Goal: Information Seeking & Learning: Learn about a topic

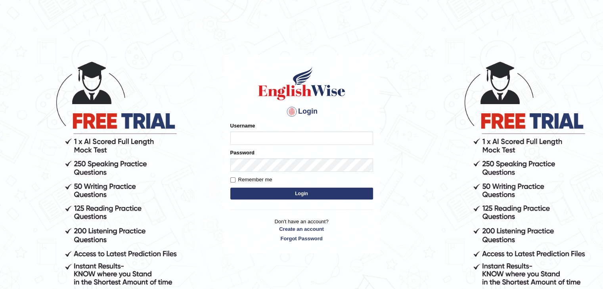
type input "gurvinder_newzealand"
click at [280, 194] on button "Login" at bounding box center [301, 194] width 143 height 12
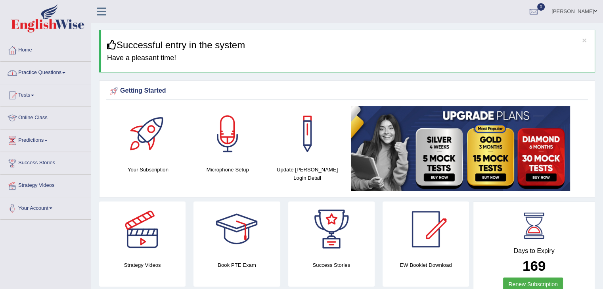
click at [66, 70] on link "Practice Questions" at bounding box center [45, 72] width 90 height 20
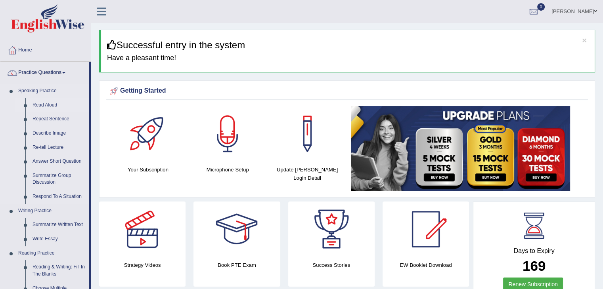
click at [53, 105] on link "Read Aloud" at bounding box center [59, 105] width 60 height 14
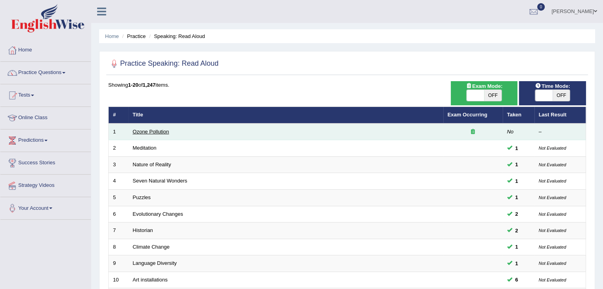
click at [138, 129] on link "Ozone Pollution" at bounding box center [151, 132] width 36 height 6
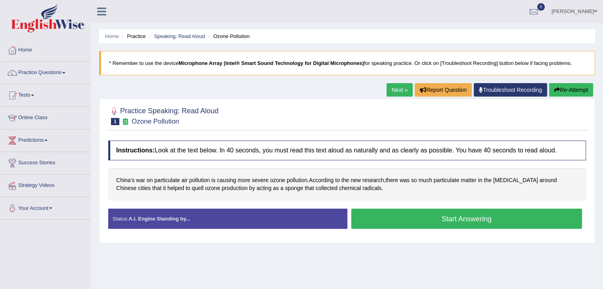
click at [377, 252] on div "Home Practice Speaking: Read Aloud Ozone Pollution * Remember to use the device…" at bounding box center [346, 198] width 511 height 396
click at [410, 221] on button "Start Answering" at bounding box center [466, 219] width 231 height 20
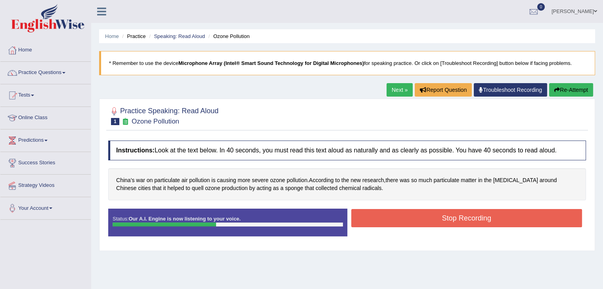
click at [410, 221] on button "Stop Recording" at bounding box center [466, 218] width 231 height 18
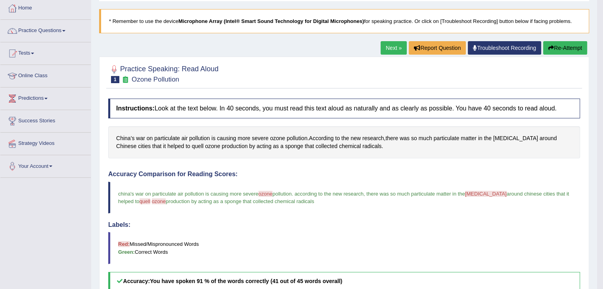
scroll to position [16, 0]
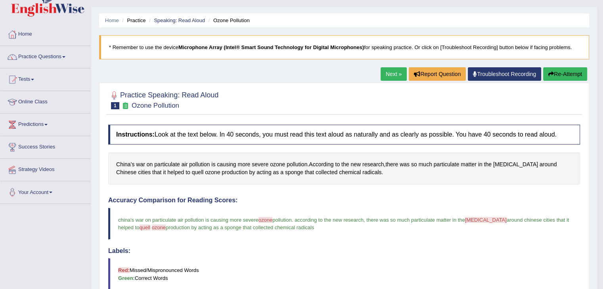
click at [571, 77] on button "Re-Attempt" at bounding box center [565, 73] width 44 height 13
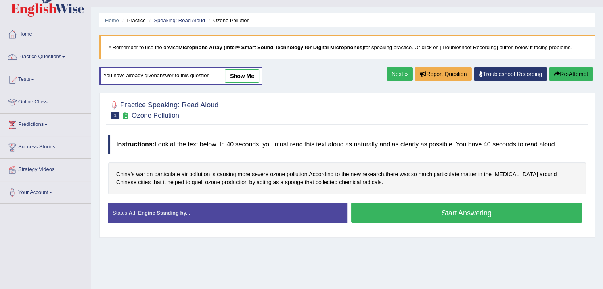
click at [485, 217] on button "Start Answering" at bounding box center [466, 213] width 231 height 20
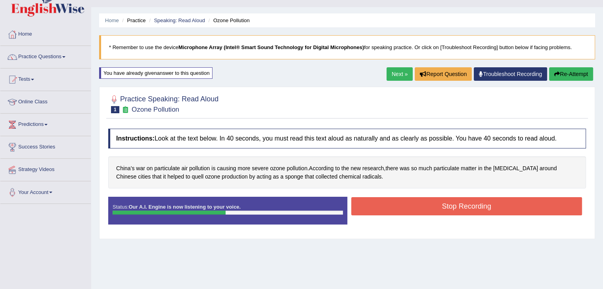
click at [565, 73] on button "Re-Attempt" at bounding box center [571, 73] width 44 height 13
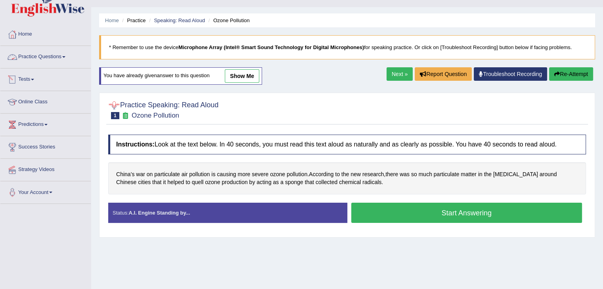
click at [61, 55] on link "Practice Questions" at bounding box center [45, 56] width 90 height 20
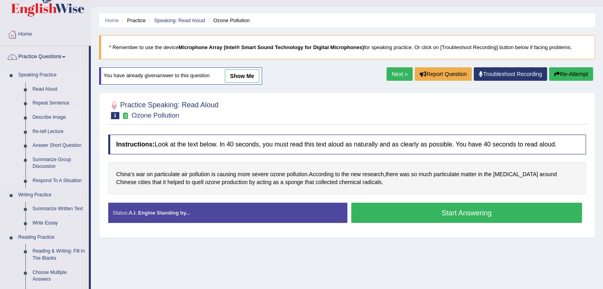
click at [49, 115] on link "Describe Image" at bounding box center [59, 118] width 60 height 14
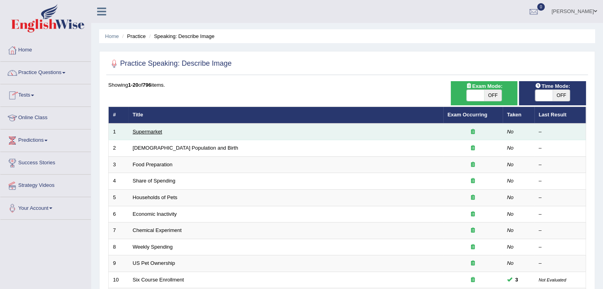
click at [149, 129] on link "Supermarket" at bounding box center [147, 132] width 29 height 6
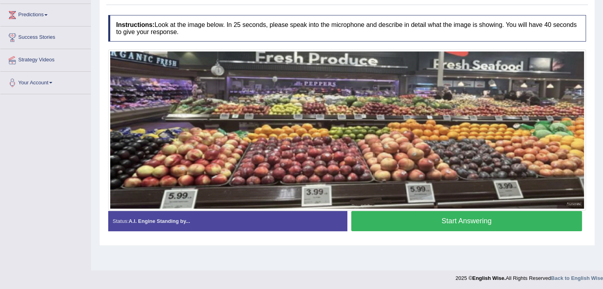
scroll to position [127, 0]
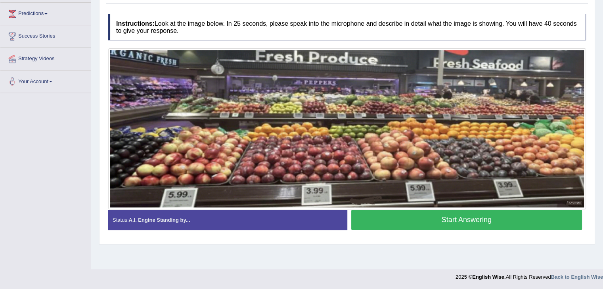
click at [462, 215] on button "Start Answering" at bounding box center [466, 220] width 231 height 20
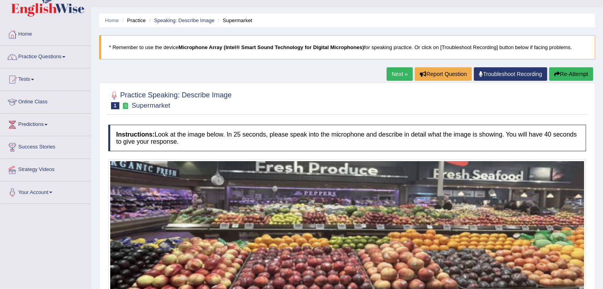
scroll to position [0, 0]
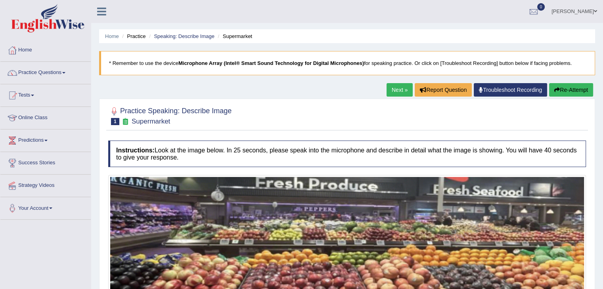
click at [580, 86] on button "Re-Attempt" at bounding box center [571, 89] width 44 height 13
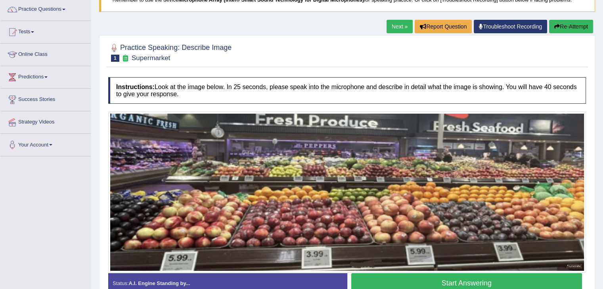
scroll to position [79, 0]
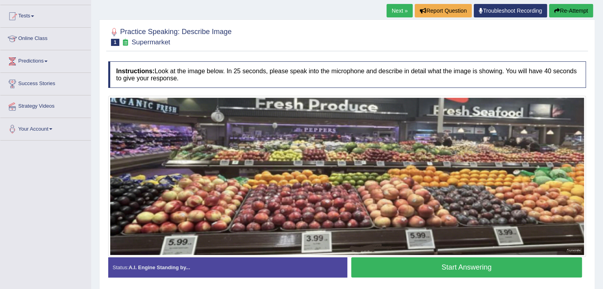
click at [479, 270] on button "Start Answering" at bounding box center [466, 268] width 231 height 20
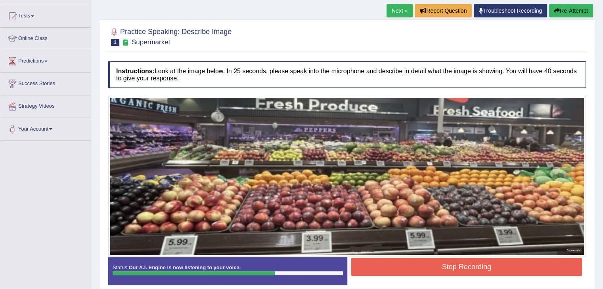
click at [479, 270] on button "Stop Recording" at bounding box center [466, 267] width 231 height 18
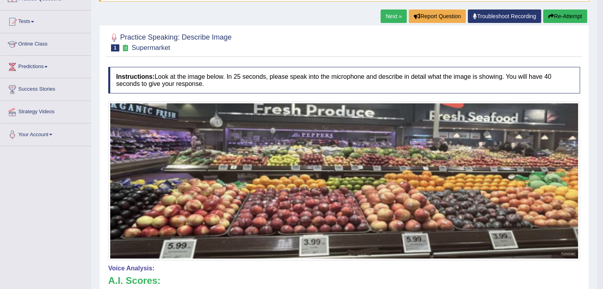
scroll to position [26, 0]
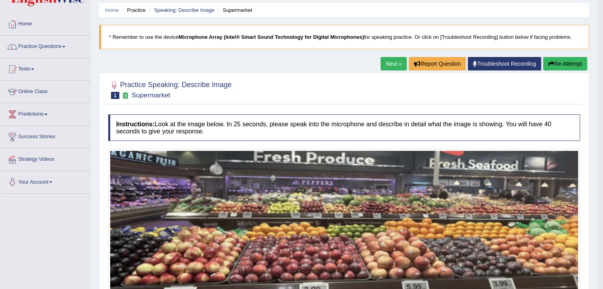
click at [576, 63] on button "Re-Attempt" at bounding box center [565, 63] width 44 height 13
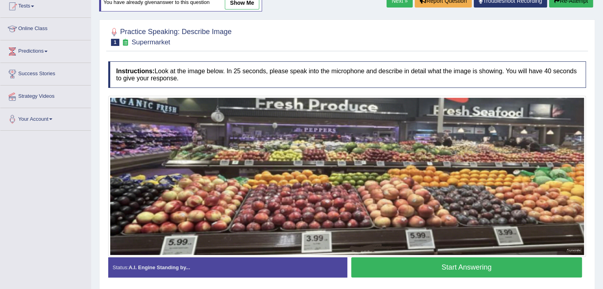
scroll to position [90, 0]
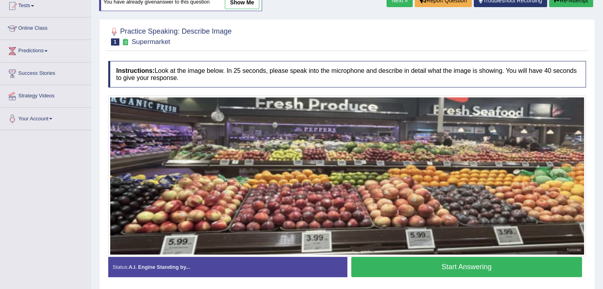
click at [488, 266] on button "Start Answering" at bounding box center [466, 267] width 231 height 20
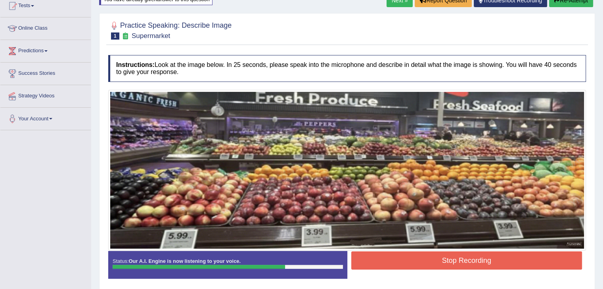
click at [488, 266] on button "Stop Recording" at bounding box center [466, 261] width 231 height 18
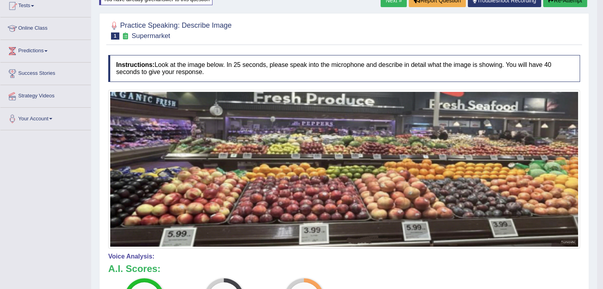
click at [602, 200] on html "Toggle navigation Home Practice Questions Speaking Practice Read Aloud Repeat S…" at bounding box center [301, 54] width 603 height 289
drag, startPoint x: 602, startPoint y: 286, endPoint x: 607, endPoint y: 286, distance: 4.4
click at [603, 200] on html "Toggle navigation Home Practice Questions Speaking Practice Read Aloud Repeat S…" at bounding box center [301, 54] width 603 height 289
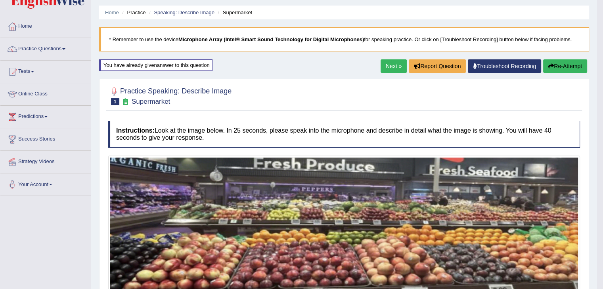
scroll to position [0, 0]
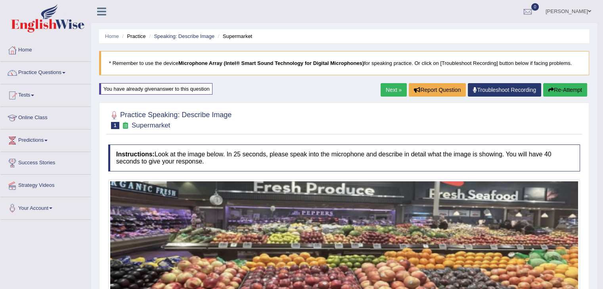
click at [551, 91] on icon "button" at bounding box center [551, 90] width 6 height 6
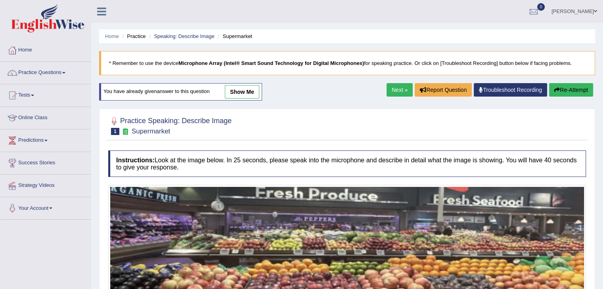
click at [397, 91] on link "Next »" at bounding box center [399, 89] width 26 height 13
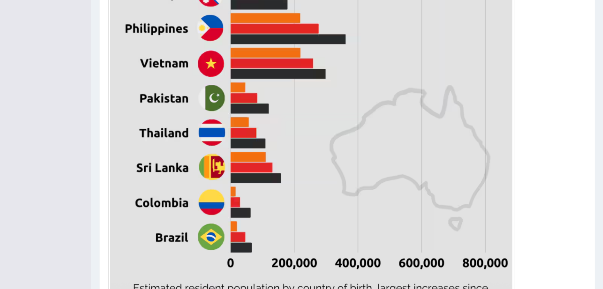
scroll to position [345, 0]
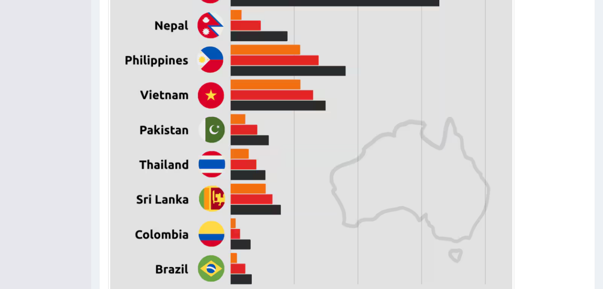
drag, startPoint x: 586, startPoint y: 0, endPoint x: 413, endPoint y: 82, distance: 191.8
click at [413, 82] on img at bounding box center [311, 88] width 402 height 512
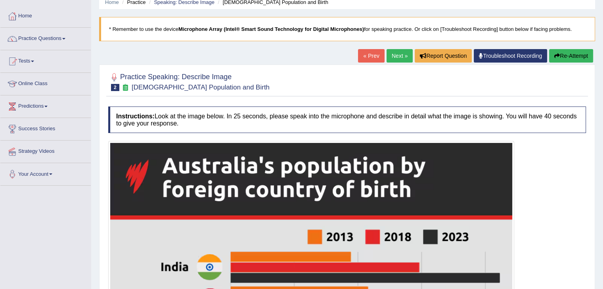
scroll to position [0, 0]
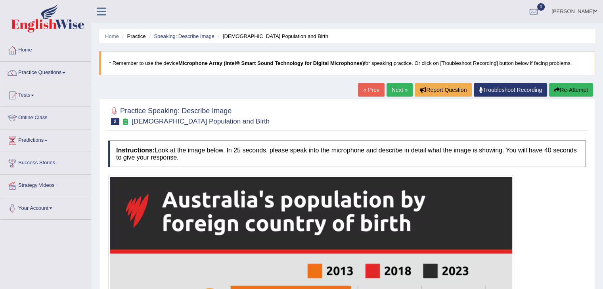
click at [393, 88] on link "Next »" at bounding box center [399, 89] width 26 height 13
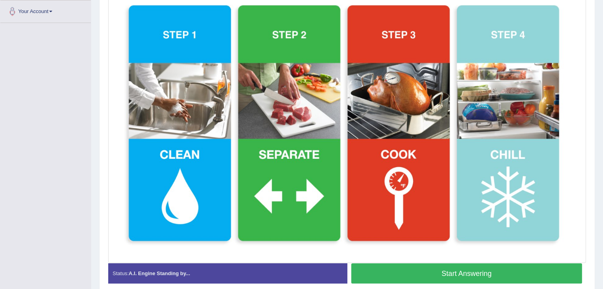
scroll to position [200, 0]
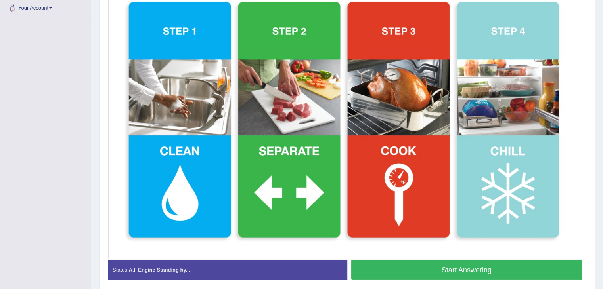
click at [490, 267] on button "Start Answering" at bounding box center [466, 270] width 231 height 20
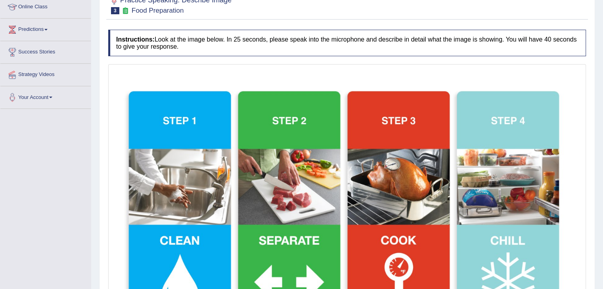
scroll to position [58, 0]
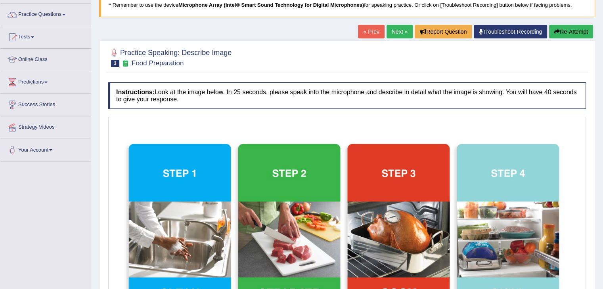
click at [569, 29] on button "Re-Attempt" at bounding box center [571, 31] width 44 height 13
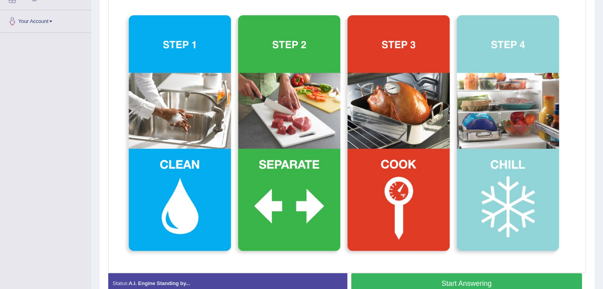
scroll to position [188, 0]
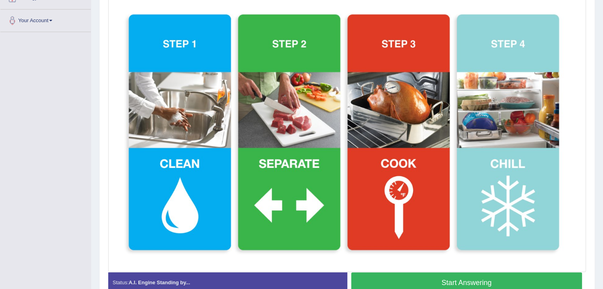
click at [487, 277] on button "Start Answering" at bounding box center [466, 283] width 231 height 20
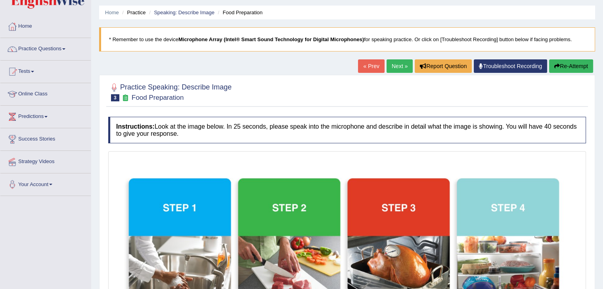
scroll to position [13, 0]
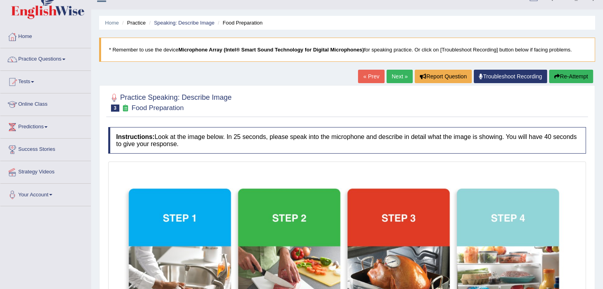
click at [562, 76] on button "Re-Attempt" at bounding box center [571, 76] width 44 height 13
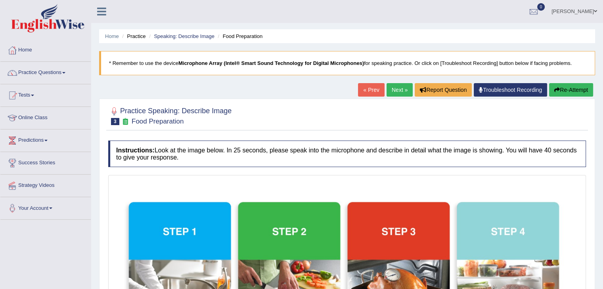
click at [390, 90] on link "Next »" at bounding box center [399, 89] width 26 height 13
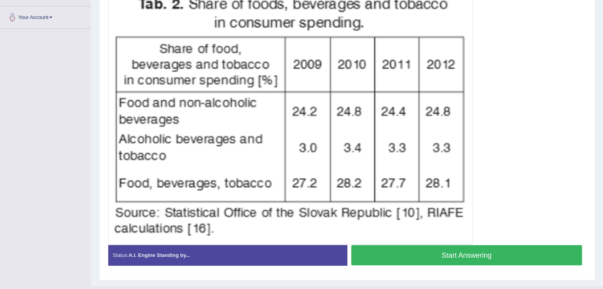
scroll to position [175, 0]
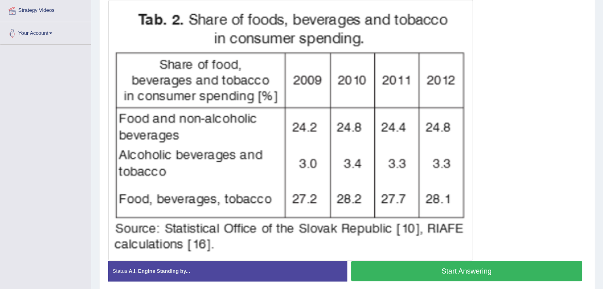
click at [469, 273] on button "Start Answering" at bounding box center [466, 271] width 231 height 20
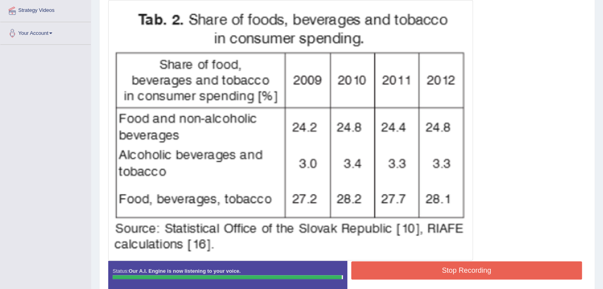
click at [469, 273] on button "Stop Recording" at bounding box center [466, 270] width 231 height 18
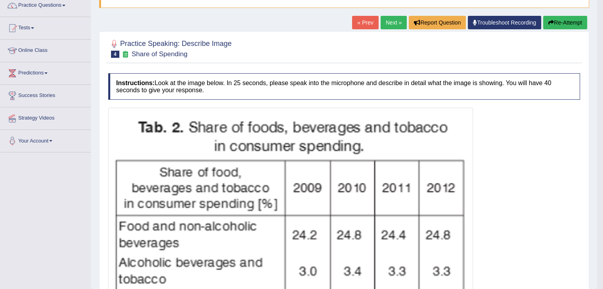
scroll to position [54, 0]
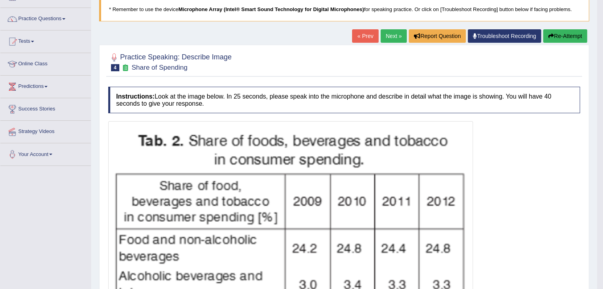
click at [572, 37] on button "Re-Attempt" at bounding box center [565, 35] width 44 height 13
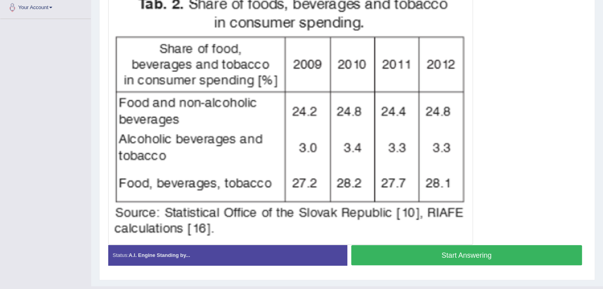
scroll to position [185, 0]
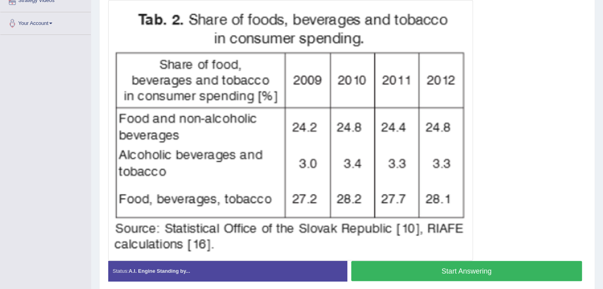
click at [468, 272] on button "Start Answering" at bounding box center [466, 271] width 231 height 20
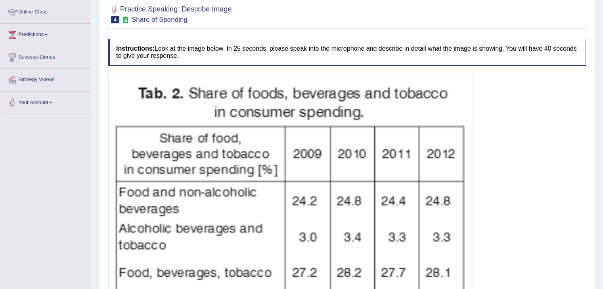
scroll to position [74, 0]
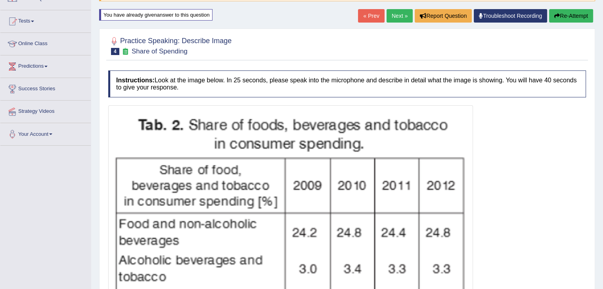
click at [575, 19] on button "Re-Attempt" at bounding box center [571, 15] width 44 height 13
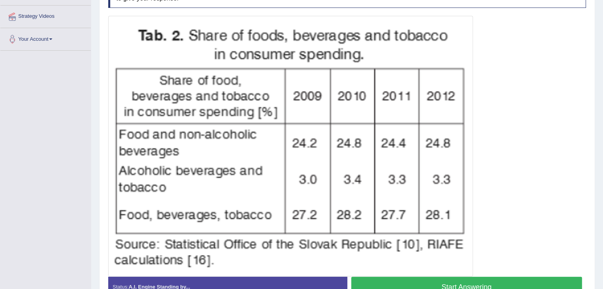
scroll to position [185, 0]
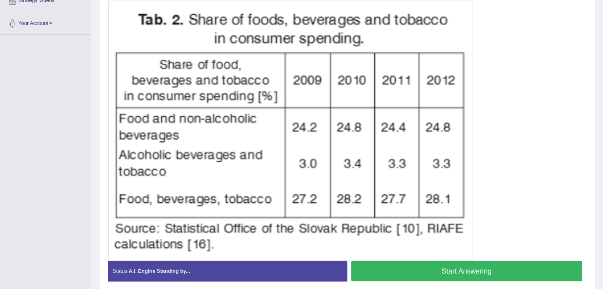
click at [377, 270] on button "Start Answering" at bounding box center [466, 271] width 231 height 20
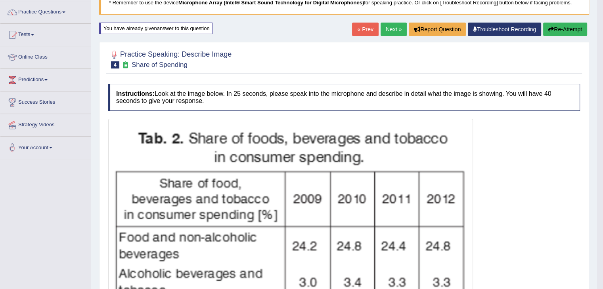
scroll to position [53, 0]
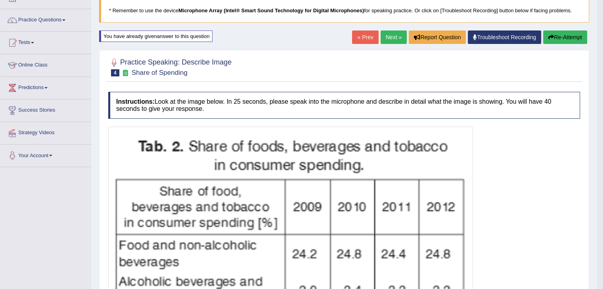
click at [572, 39] on button "Re-Attempt" at bounding box center [565, 37] width 44 height 13
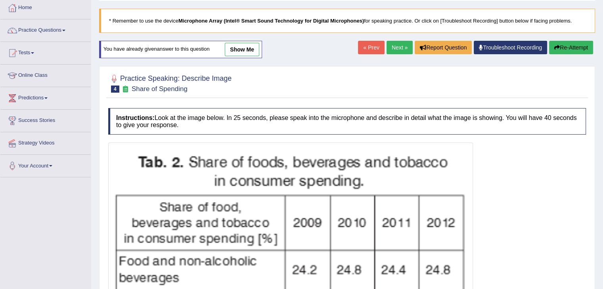
scroll to position [5, 0]
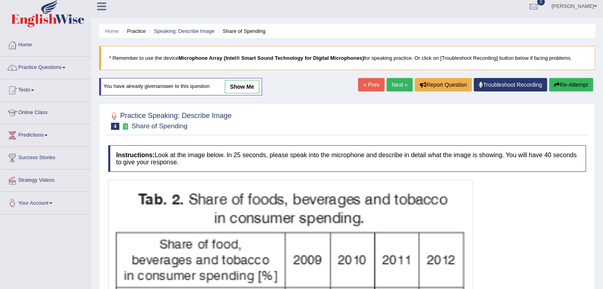
click at [397, 88] on link "Next »" at bounding box center [399, 84] width 26 height 13
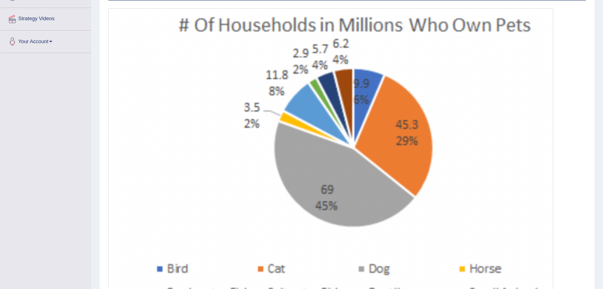
scroll to position [174, 0]
